Goal: Task Accomplishment & Management: Complete application form

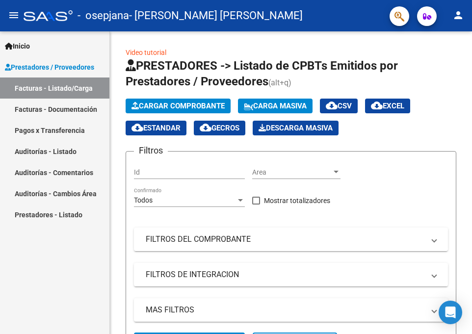
click at [455, 18] on mat-icon "person" at bounding box center [459, 15] width 12 height 12
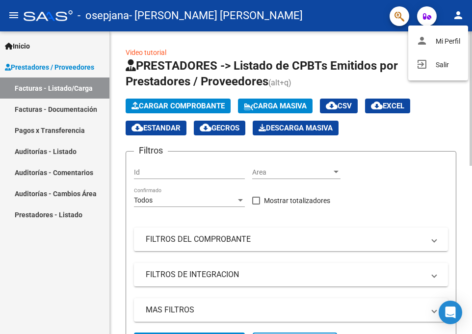
click at [428, 62] on button "exit_to_app Salir" at bounding box center [438, 65] width 60 height 24
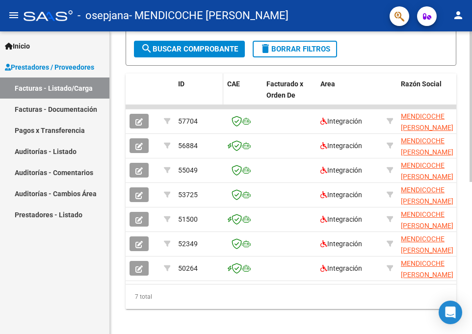
scroll to position [295, 0]
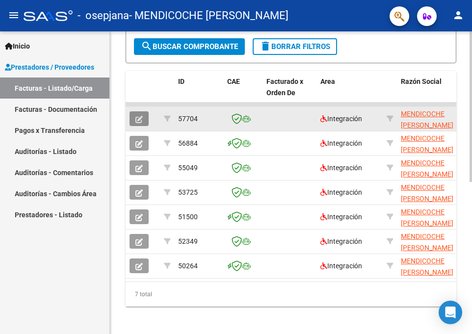
click at [137, 113] on button "button" at bounding box center [139, 118] width 19 height 15
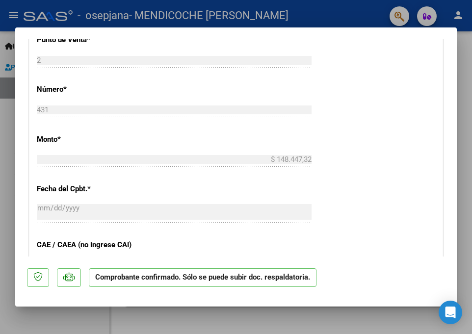
scroll to position [540, 0]
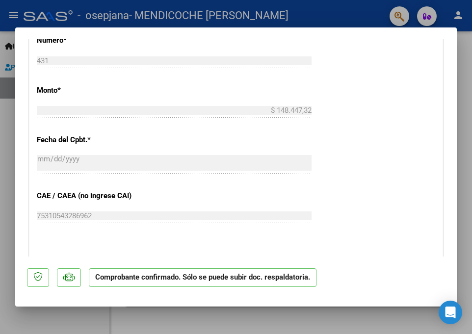
click at [270, 320] on div at bounding box center [236, 167] width 472 height 334
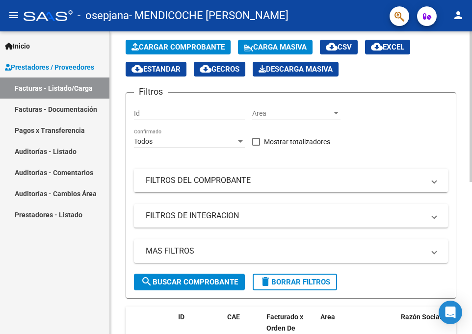
scroll to position [0, 0]
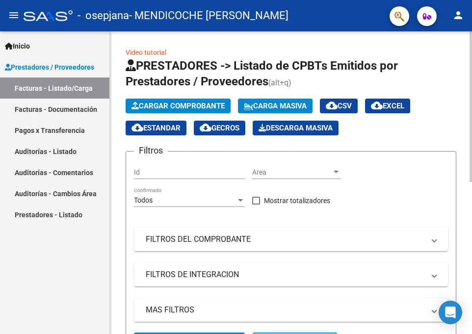
click at [168, 108] on span "Cargar Comprobante" at bounding box center [178, 106] width 93 height 9
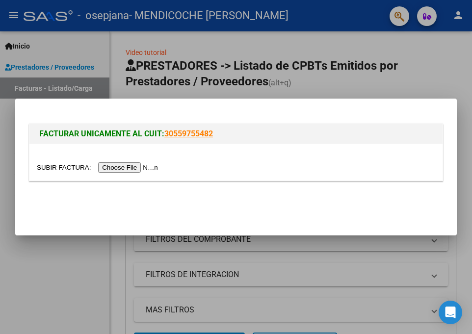
click at [148, 170] on input "file" at bounding box center [99, 167] width 124 height 10
click at [149, 169] on input "file" at bounding box center [99, 167] width 124 height 10
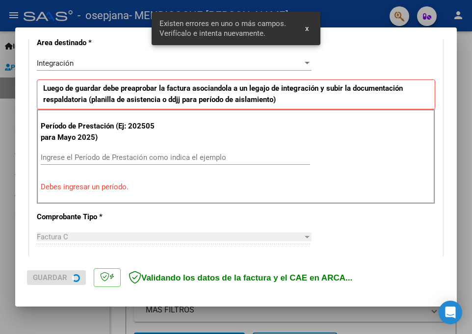
scroll to position [234, 0]
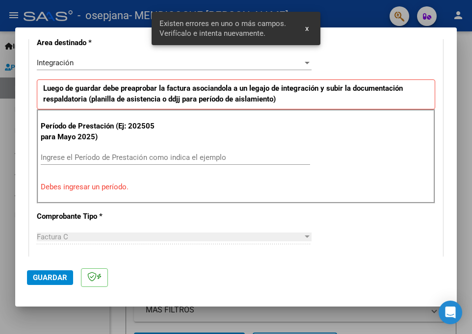
click at [167, 156] on input "Ingrese el Período de Prestación como indica el ejemplo" at bounding box center [176, 157] width 270 height 9
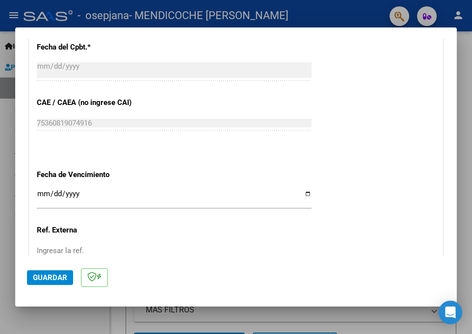
scroll to position [626, 0]
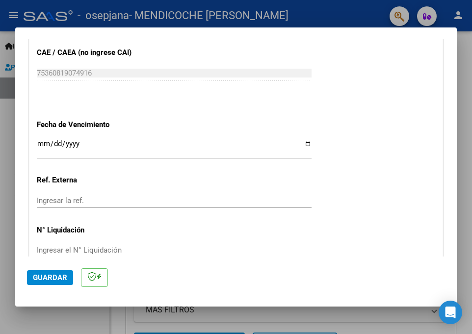
type input "202508"
click at [306, 141] on input "Ingresar la fecha" at bounding box center [174, 148] width 275 height 16
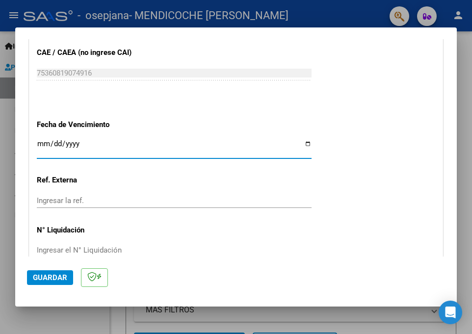
type input "[DATE]"
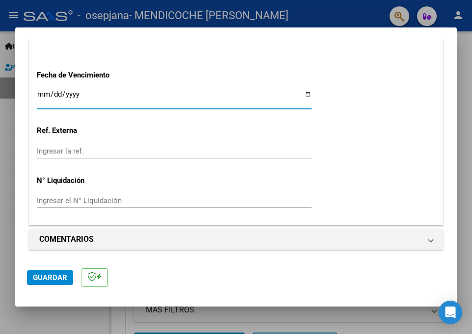
scroll to position [676, 0]
click at [51, 273] on span "Guardar" at bounding box center [50, 277] width 34 height 9
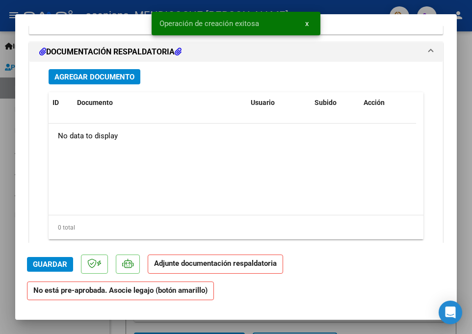
scroll to position [884, 0]
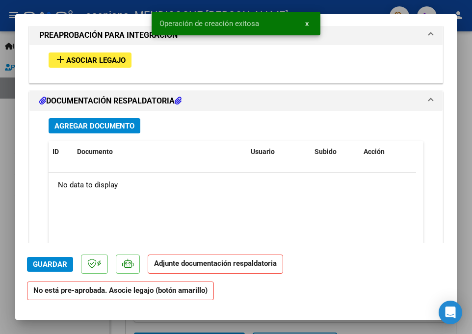
click at [94, 57] on span "Asociar Legajo" at bounding box center [95, 60] width 59 height 9
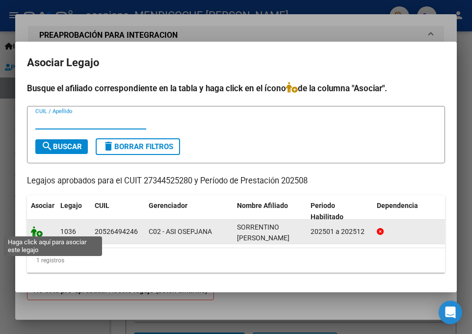
click at [34, 229] on icon at bounding box center [37, 231] width 12 height 11
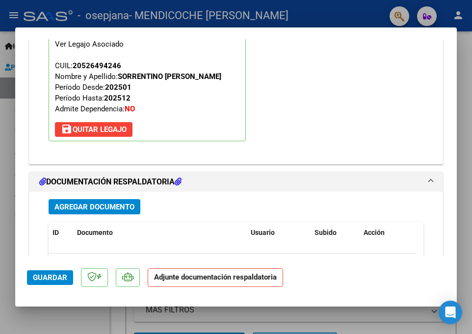
scroll to position [1056, 0]
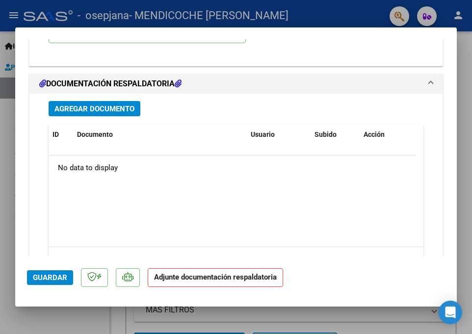
click at [100, 112] on span "Agregar Documento" at bounding box center [94, 109] width 80 height 9
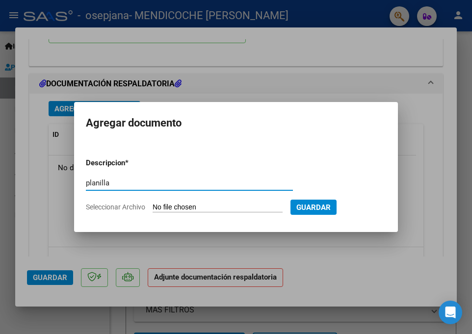
type input "planilla"
click at [172, 208] on input "Seleccionar Archivo" at bounding box center [218, 207] width 130 height 9
type input "C:\fakepath\PLANILLA-SORRENTINO-PSP-[DATE].pdf"
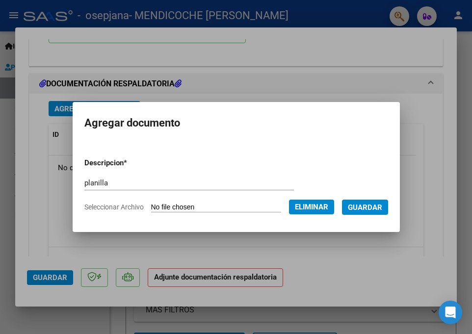
click at [369, 214] on button "Guardar" at bounding box center [365, 207] width 46 height 15
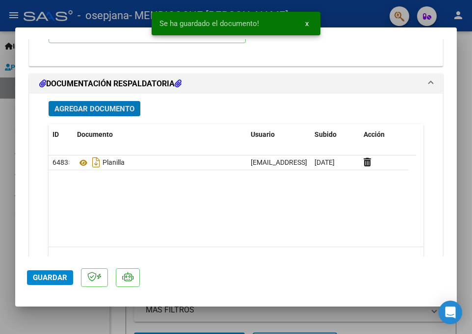
click at [56, 275] on span "Guardar" at bounding box center [50, 277] width 34 height 9
click at [63, 278] on span "Guardar" at bounding box center [50, 277] width 34 height 9
click at [66, 317] on div at bounding box center [236, 167] width 472 height 334
type input "$ 0,00"
